Goal: Task Accomplishment & Management: Manage account settings

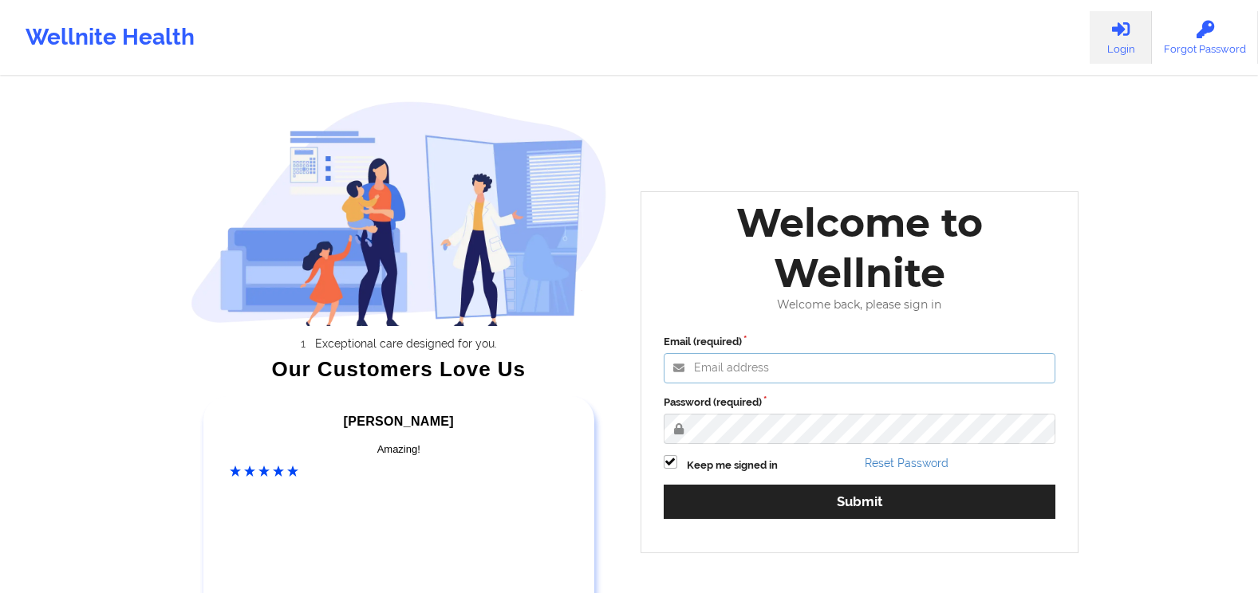
click at [743, 365] on input "Email (required)" at bounding box center [860, 368] width 392 height 30
type input "[PERSON_NAME][EMAIL_ADDRESS][PERSON_NAME][DOMAIN_NAME]"
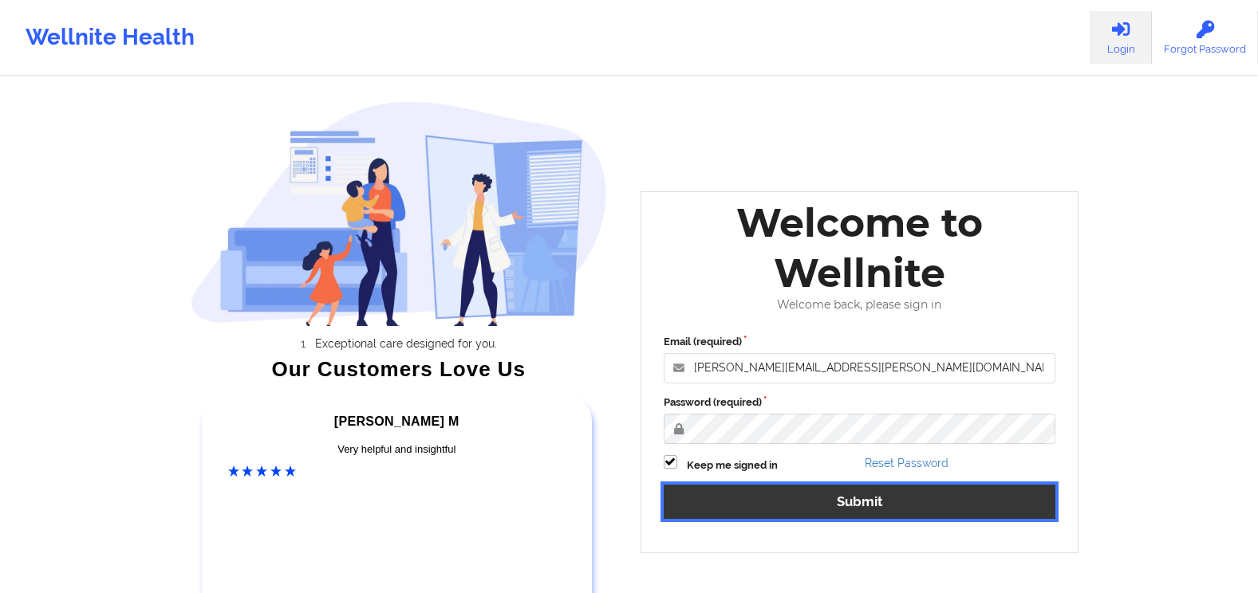
click at [869, 501] on button "Submit" at bounding box center [860, 502] width 392 height 34
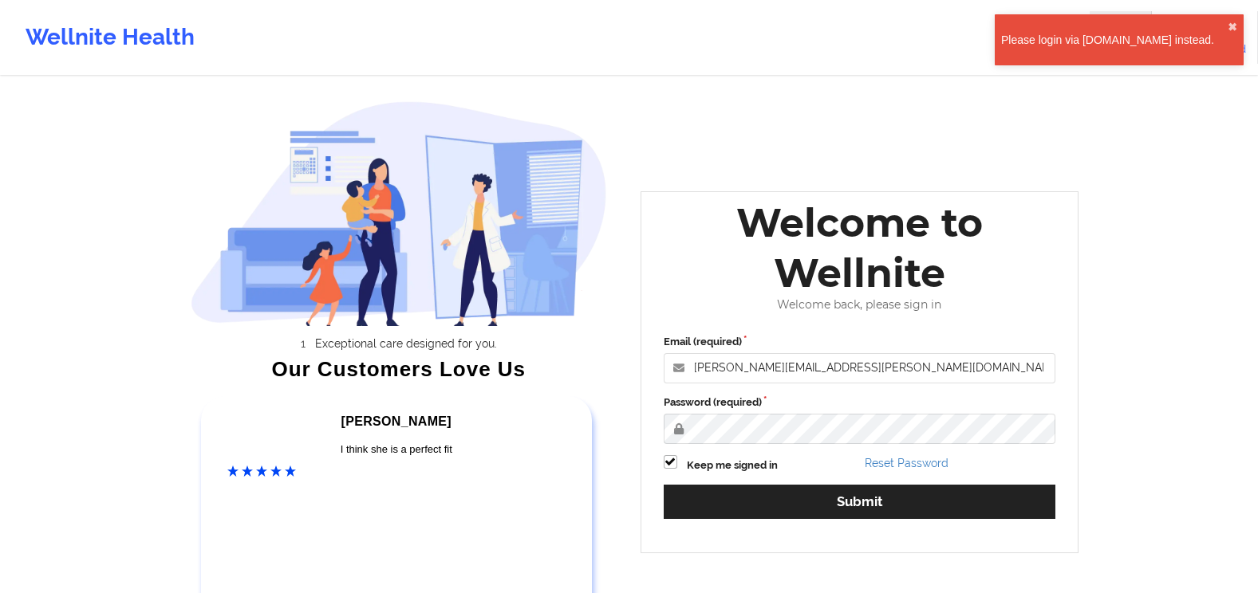
click at [1097, 40] on div "Please login via [DOMAIN_NAME] instead." at bounding box center [1114, 40] width 227 height 16
